Goal: Book appointment/travel/reservation

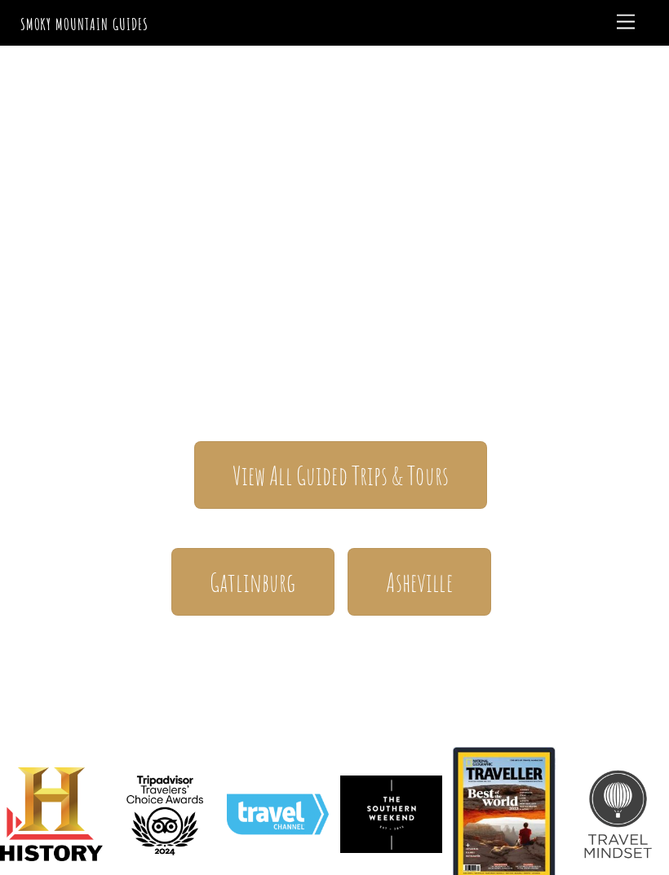
click at [436, 565] on span "Asheville" at bounding box center [419, 581] width 66 height 33
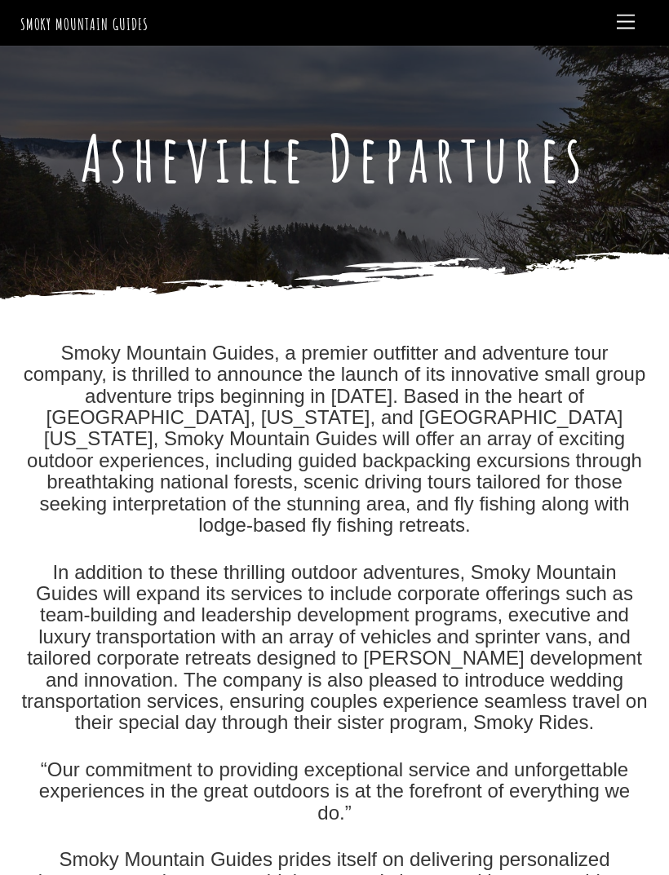
click at [616, 34] on link "Menu" at bounding box center [625, 23] width 33 height 32
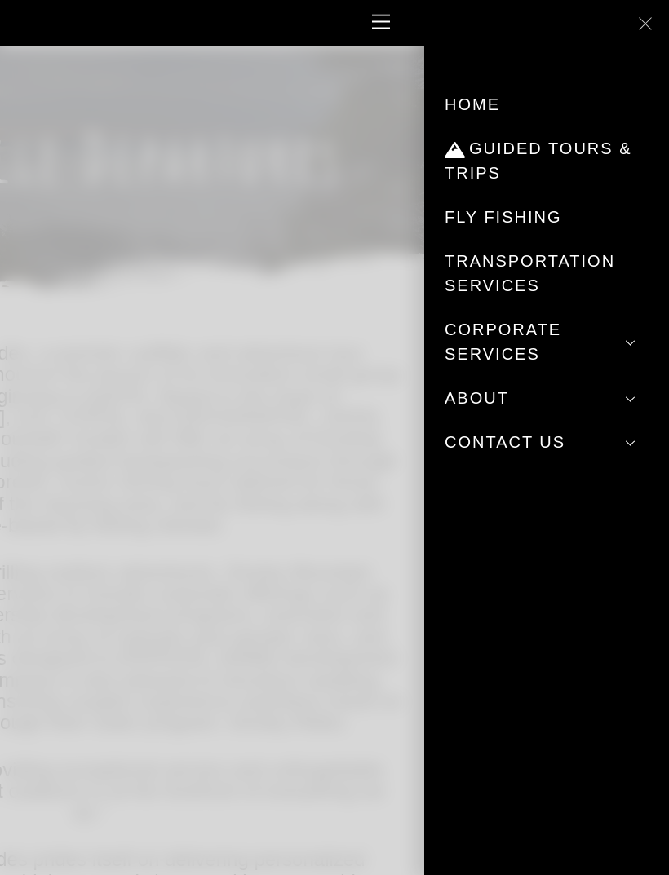
click at [577, 157] on link "Guided Tours & Trips" at bounding box center [547, 160] width 204 height 69
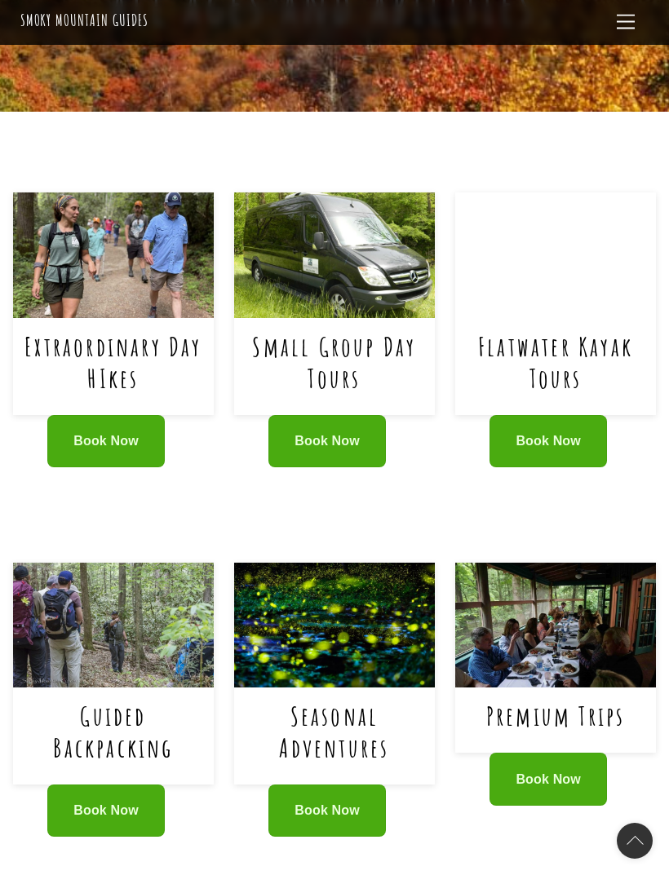
scroll to position [764, 0]
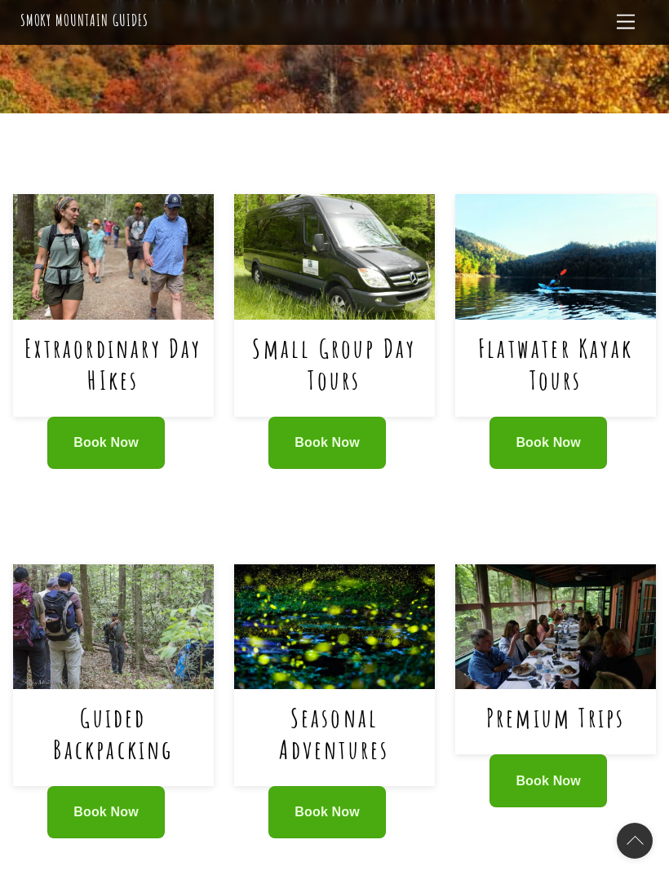
click at [116, 701] on link "Guided Backpacking" at bounding box center [113, 733] width 120 height 64
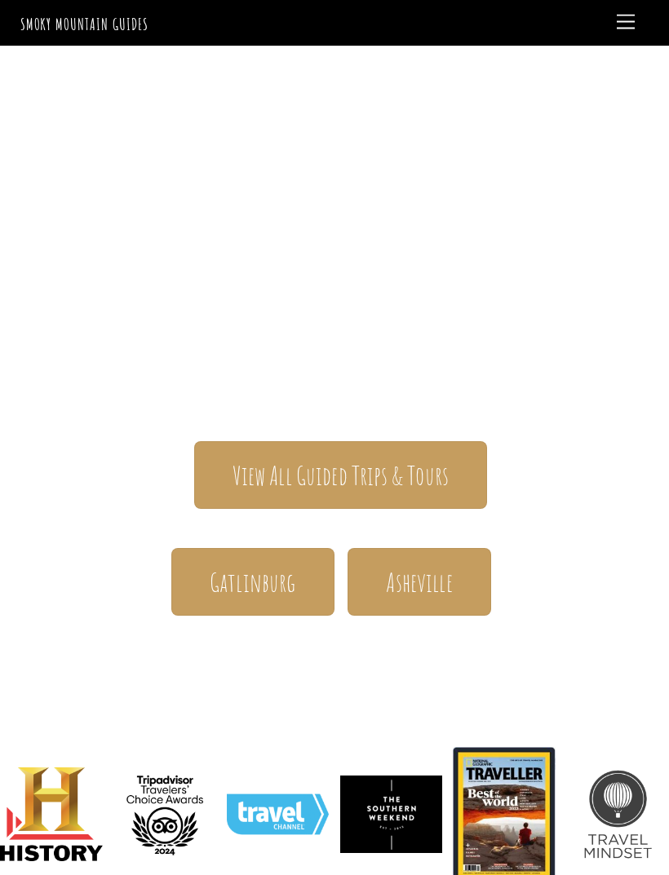
click at [269, 565] on span "Gatlinburg" at bounding box center [253, 581] width 86 height 33
click at [277, 565] on span "Gatlinburg" at bounding box center [253, 581] width 86 height 33
click at [257, 565] on span "Gatlinburg" at bounding box center [253, 581] width 86 height 33
click at [266, 565] on span "Gatlinburg" at bounding box center [253, 581] width 86 height 33
click at [268, 565] on span "Gatlinburg" at bounding box center [253, 581] width 86 height 33
